Goal: Task Accomplishment & Management: Complete application form

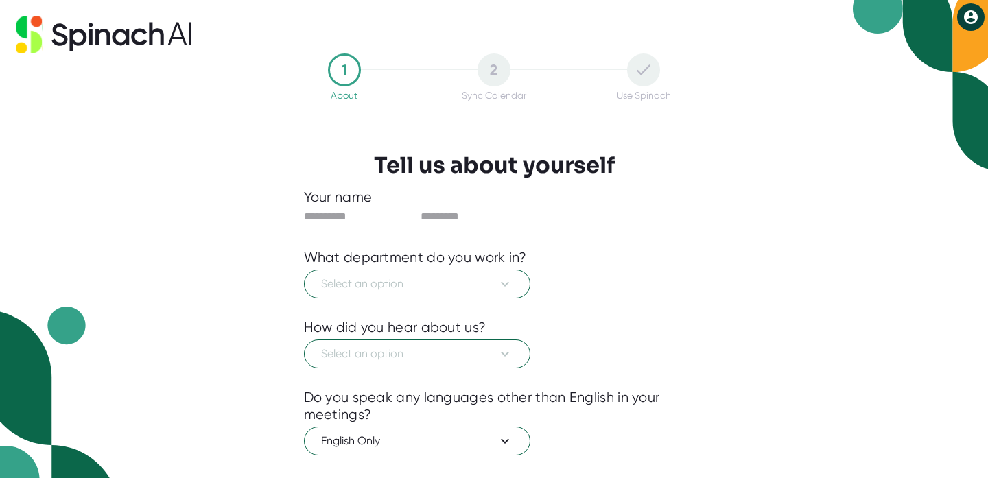
click at [711, 243] on div "1 About 2 Sync Calendar Use Spinach Tell us about yourself Your name What depar…" at bounding box center [494, 337] width 449 height 568
click at [398, 283] on span "Select an option" at bounding box center [417, 284] width 192 height 16
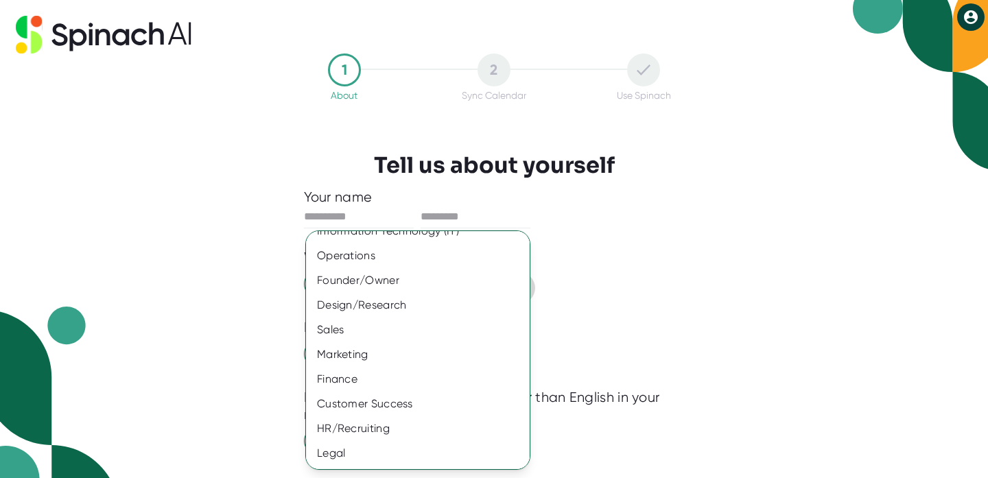
scroll to position [88, 0]
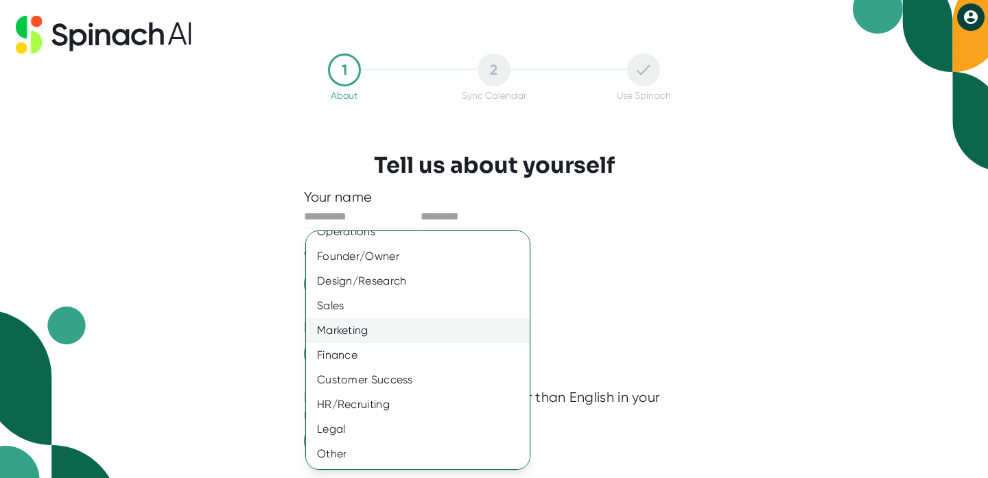
click at [385, 328] on div "Marketing" at bounding box center [418, 330] width 224 height 25
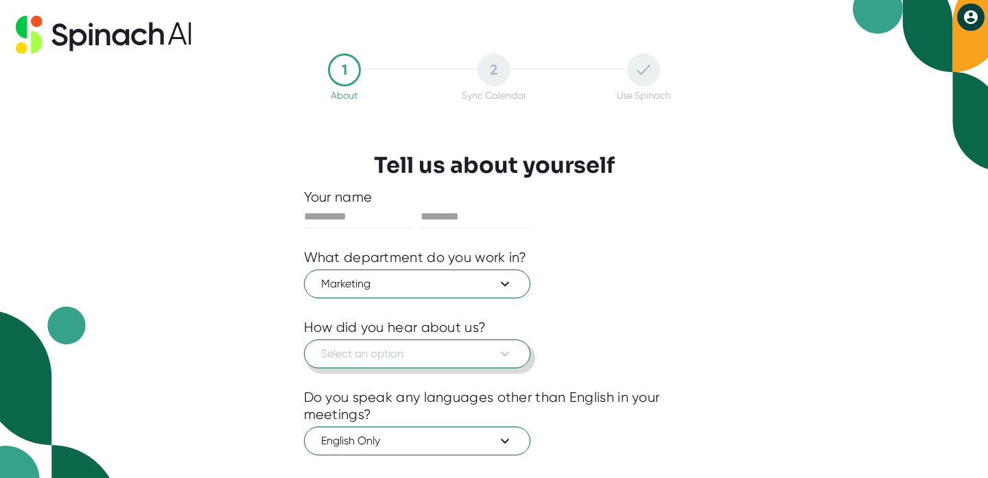
click at [383, 349] on span "Select an option" at bounding box center [417, 354] width 192 height 16
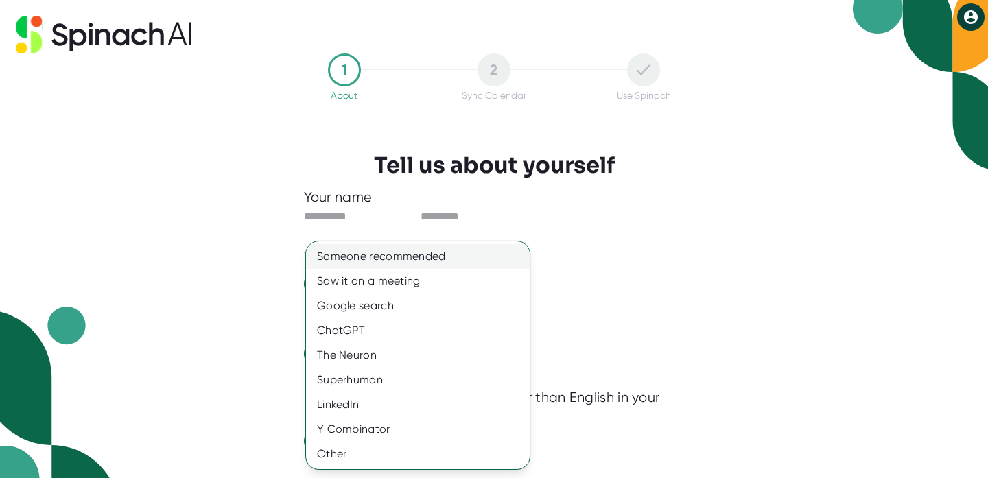
click at [398, 262] on div "Someone recommended" at bounding box center [418, 256] width 224 height 25
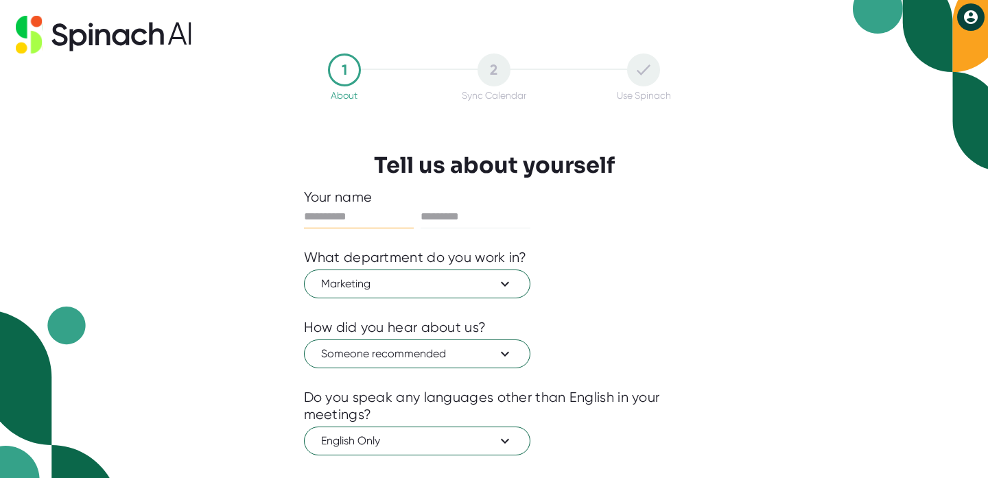
click at [363, 210] on input "text" at bounding box center [359, 217] width 110 height 22
type input "*****"
type input "******"
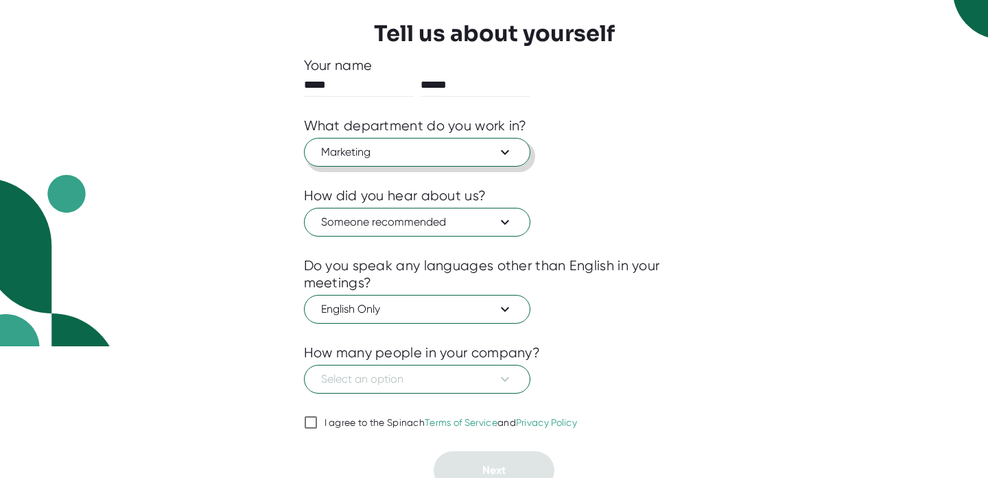
scroll to position [143, 0]
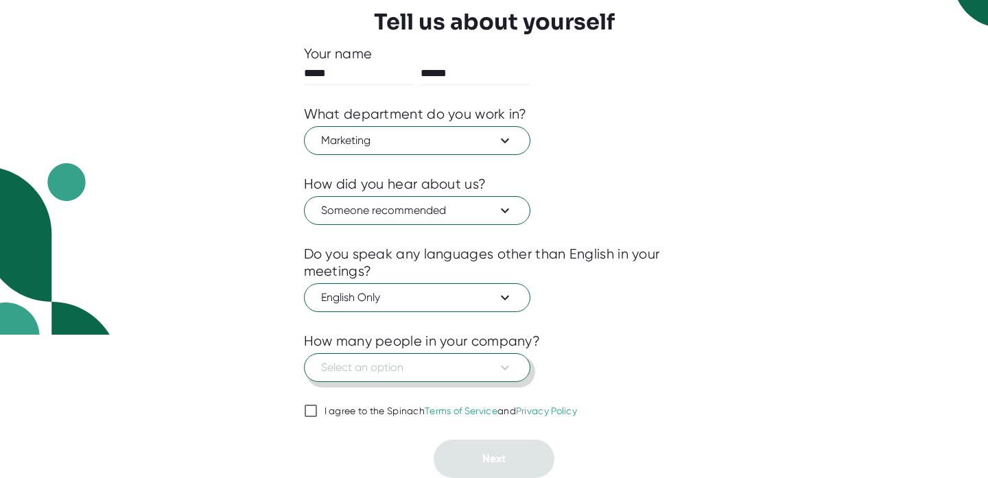
click at [505, 369] on icon at bounding box center [505, 368] width 8 height 5
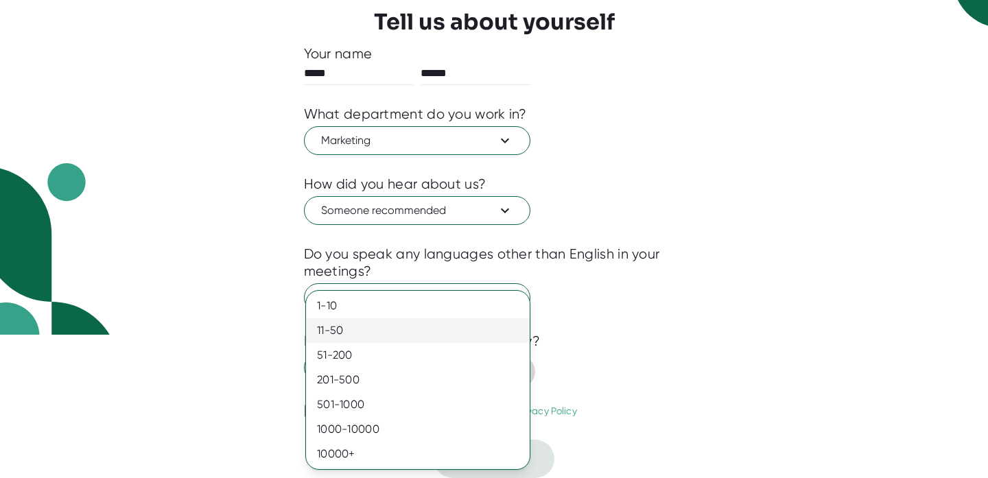
click at [427, 333] on div "11-50" at bounding box center [418, 330] width 224 height 25
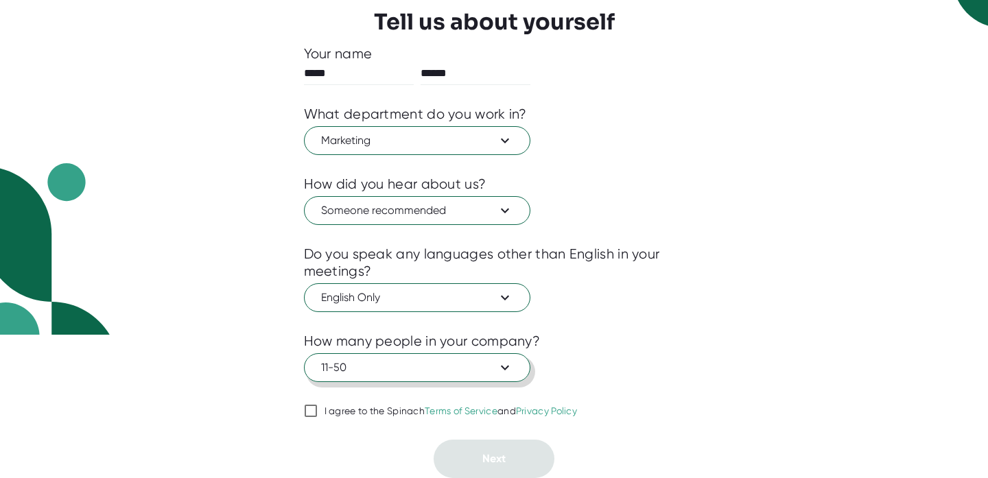
click at [310, 414] on input "I agree to the Spinach Terms of Service and Privacy Policy" at bounding box center [311, 411] width 14 height 16
checkbox input "true"
click at [495, 460] on span "Next" at bounding box center [493, 458] width 23 height 13
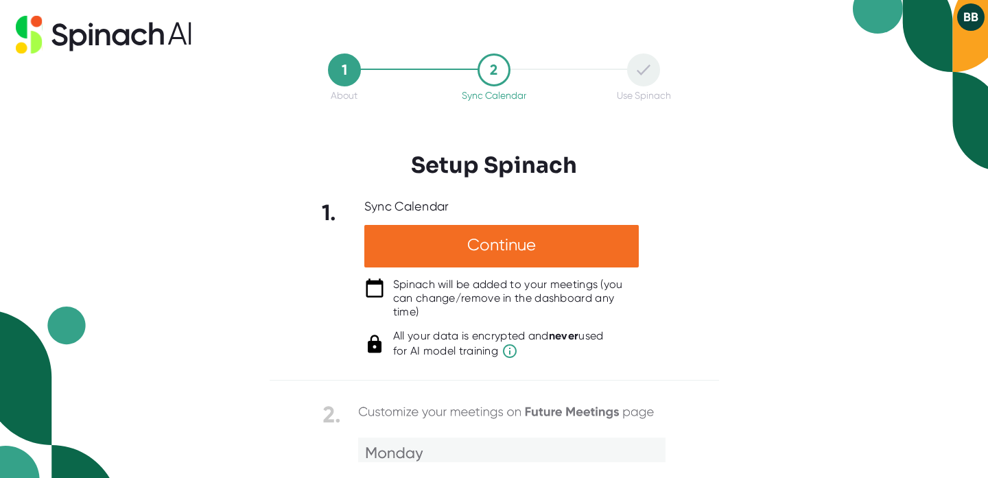
scroll to position [0, 0]
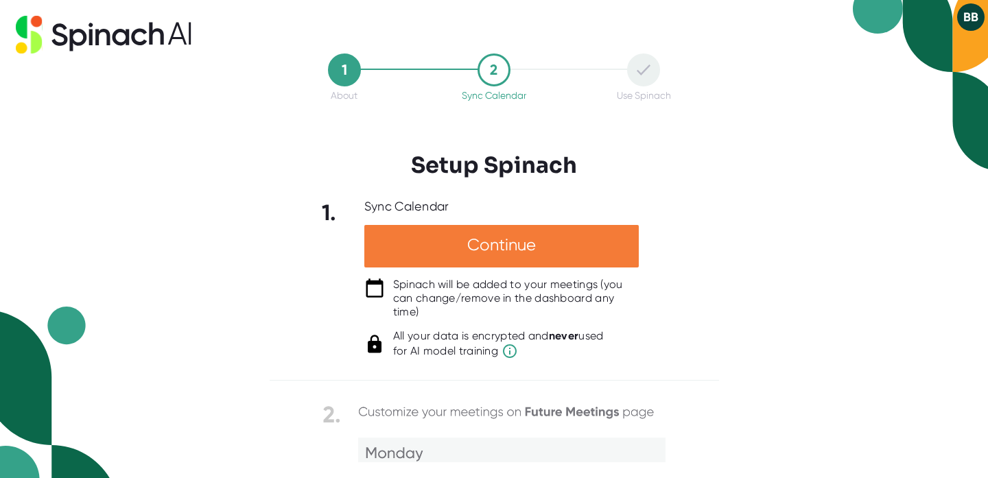
click at [517, 251] on div "Continue" at bounding box center [501, 246] width 274 height 43
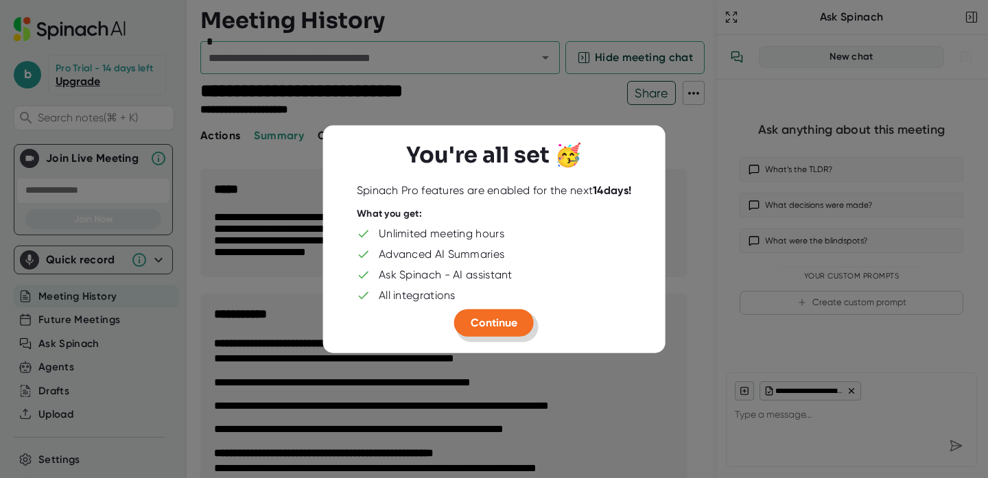
click at [502, 323] on span "Continue" at bounding box center [494, 321] width 47 height 13
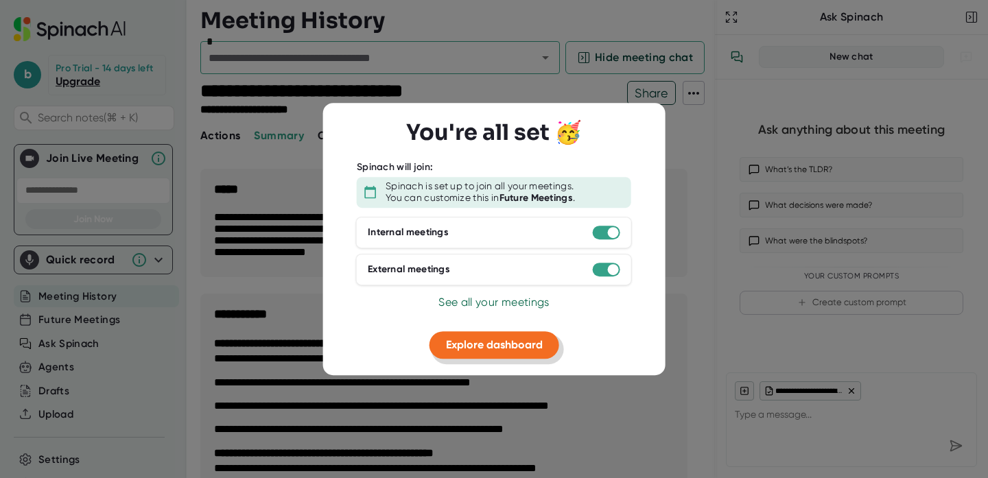
click at [493, 346] on span "Explore dashboard" at bounding box center [494, 344] width 97 height 13
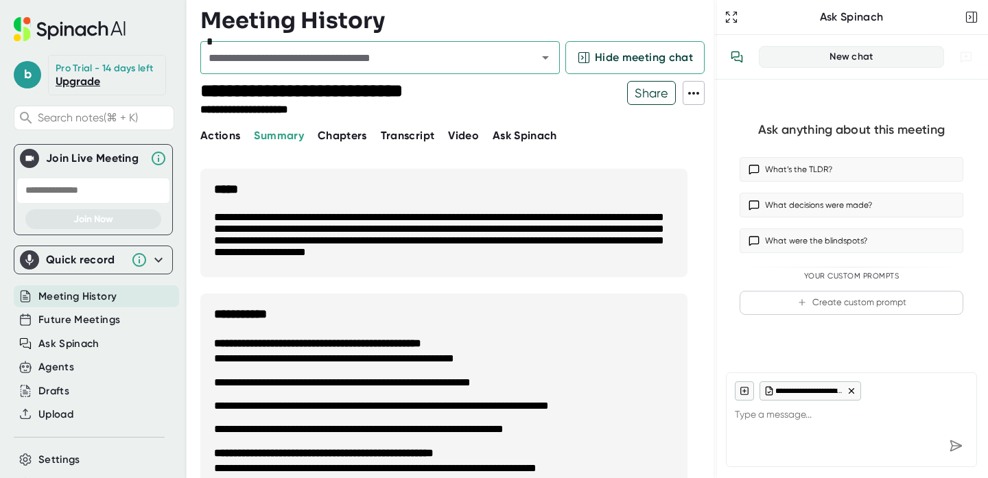
click at [235, 139] on span "Actions" at bounding box center [220, 135] width 40 height 13
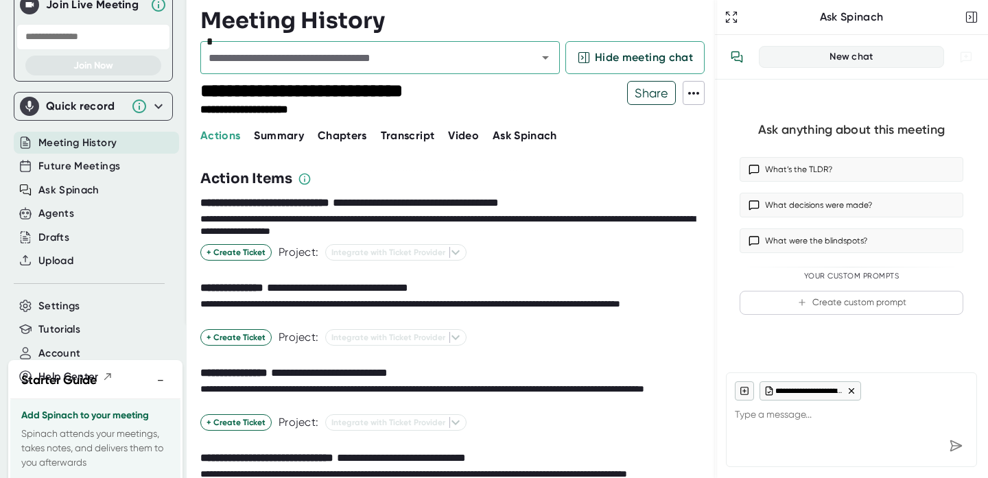
type textarea "x"
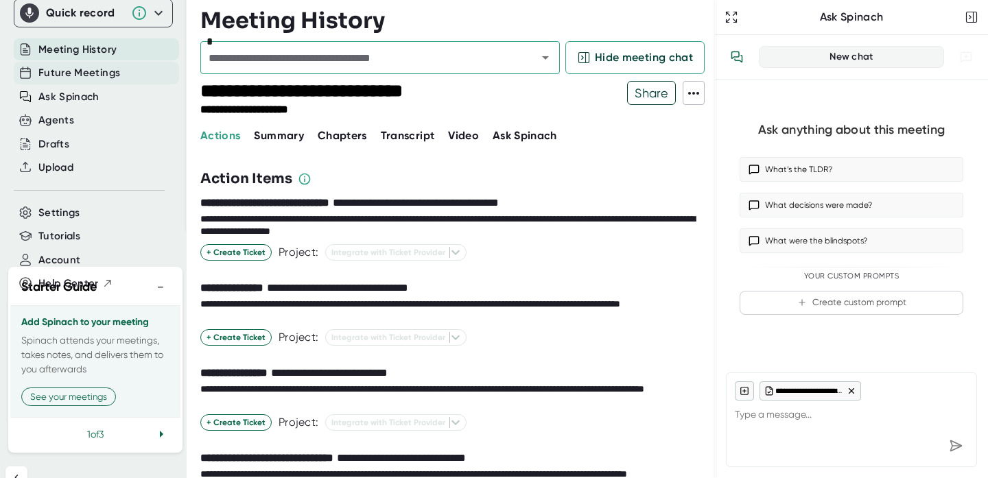
scroll to position [268, 0]
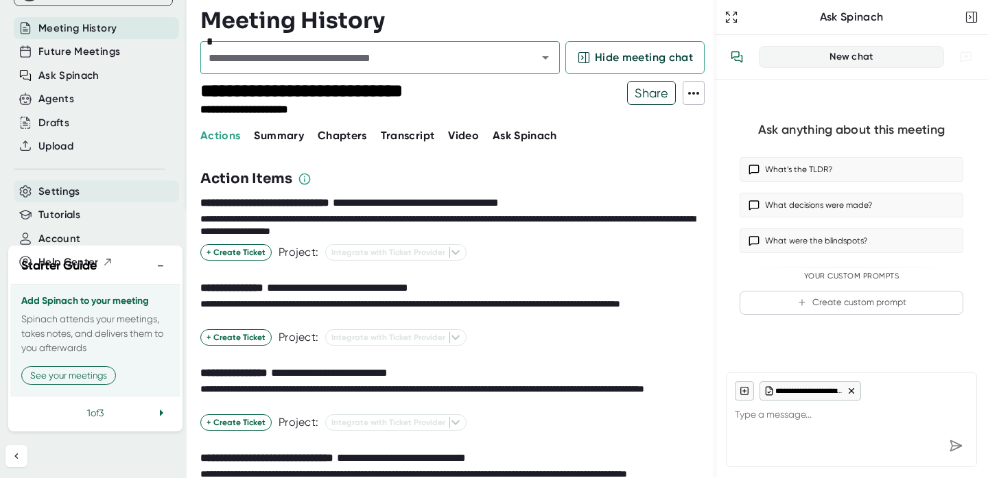
click at [65, 189] on span "Settings" at bounding box center [59, 192] width 42 height 16
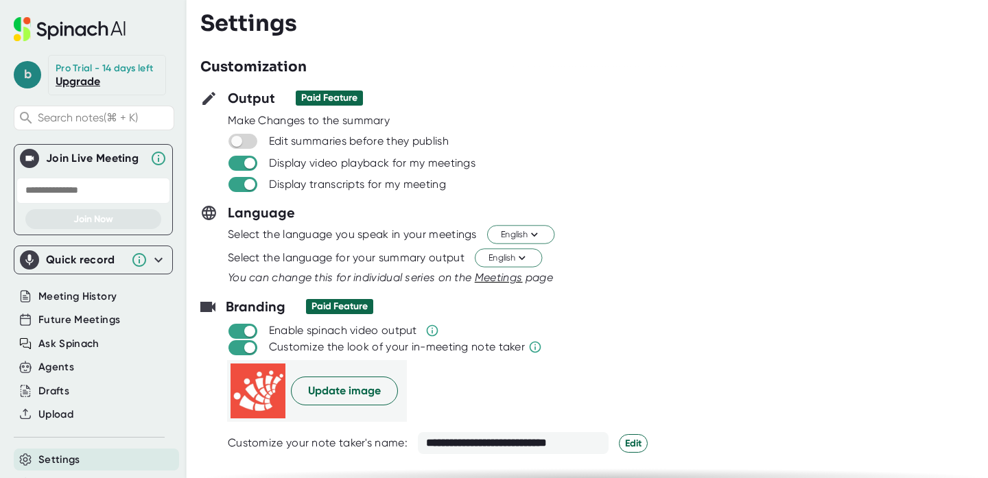
click at [24, 73] on span "b" at bounding box center [27, 74] width 27 height 27
